Goal: Navigation & Orientation: Understand site structure

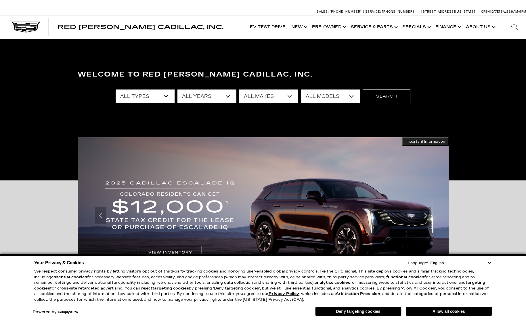
click at [478, 28] on link "Show About Us" at bounding box center [480, 27] width 34 height 23
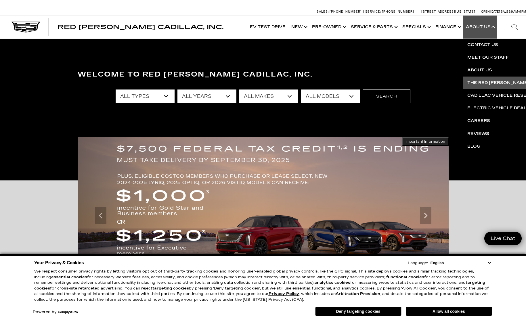
click at [480, 82] on link "The Red [PERSON_NAME] Way" at bounding box center [532, 83] width 139 height 13
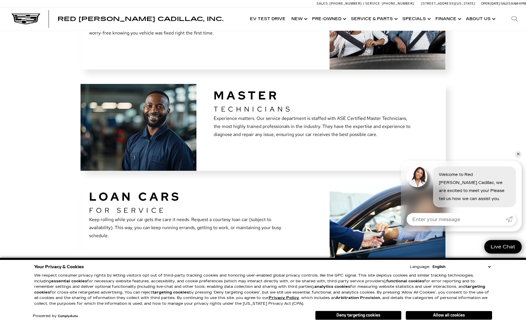
scroll to position [1266, 0]
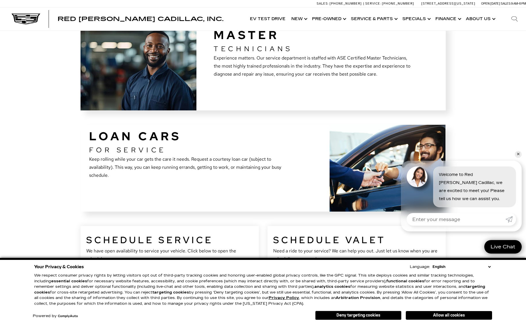
click at [379, 314] on button "Deny targeting cookies" at bounding box center [358, 315] width 86 height 9
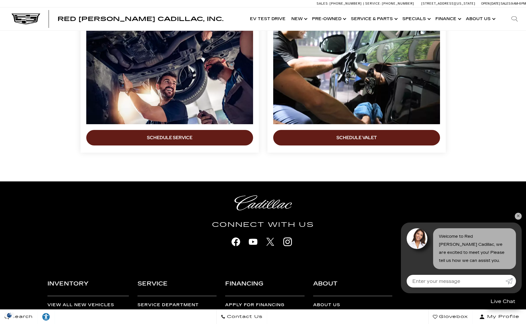
scroll to position [1459, 0]
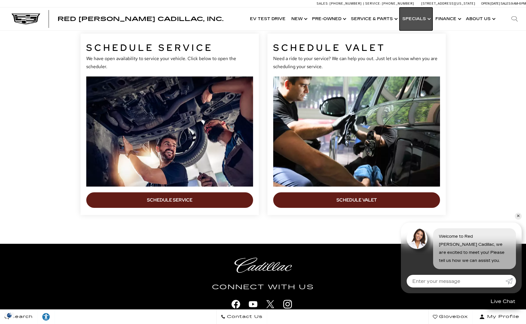
click at [419, 19] on link "Show Specials" at bounding box center [416, 18] width 33 height 23
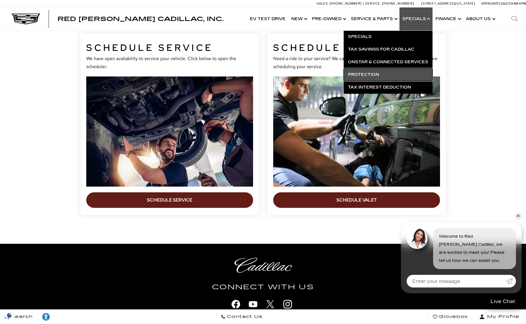
click at [365, 72] on link "Protection" at bounding box center [388, 74] width 89 height 13
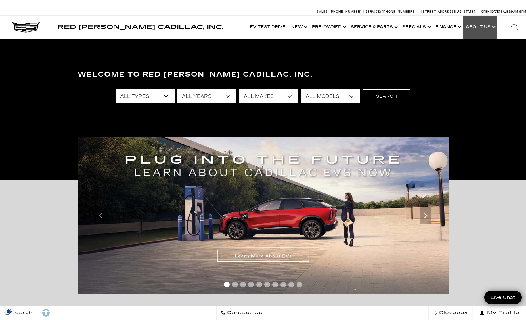
click at [481, 25] on link "Show About Us" at bounding box center [480, 27] width 34 height 23
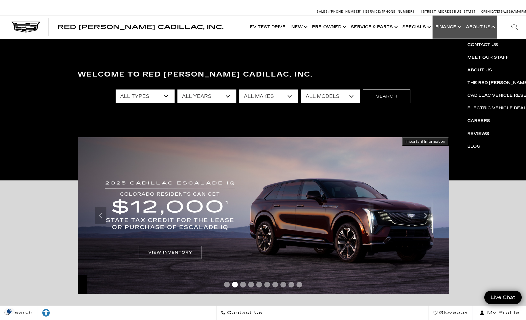
click at [451, 24] on link "Show Finance" at bounding box center [448, 27] width 31 height 23
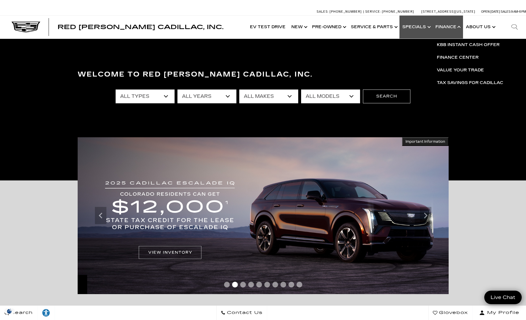
click at [412, 25] on link "Show Specials" at bounding box center [416, 27] width 33 height 23
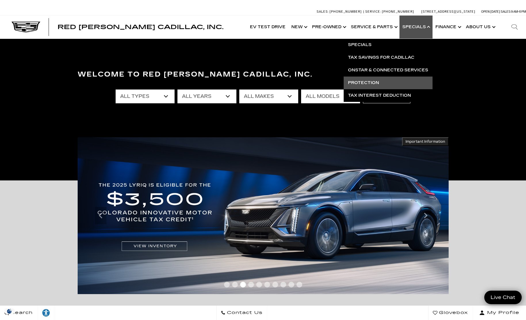
click at [359, 82] on link "Protection" at bounding box center [388, 83] width 89 height 13
